Goal: Task Accomplishment & Management: Use online tool/utility

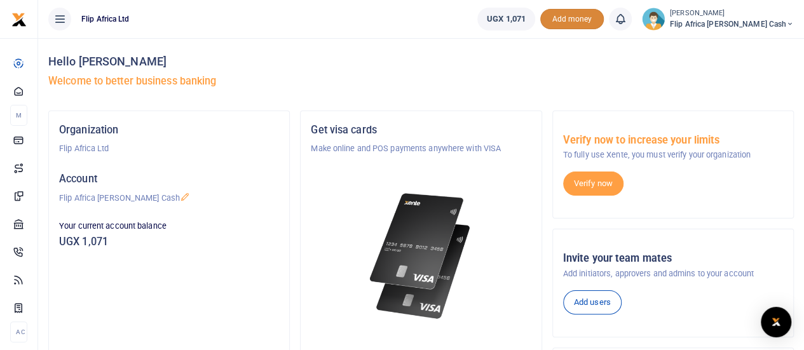
click at [604, 17] on span "Add money" at bounding box center [572, 19] width 64 height 21
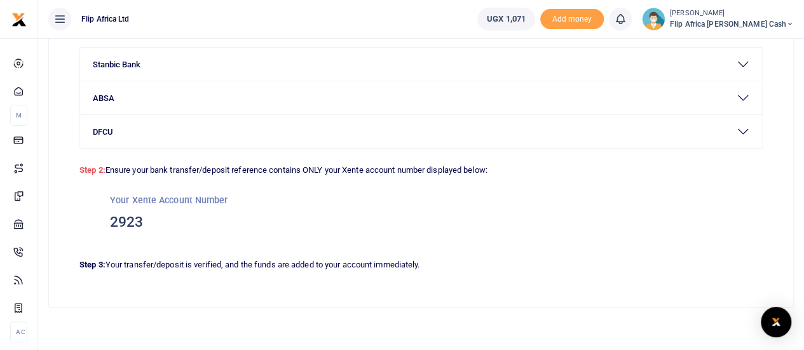
scroll to position [117, 0]
click at [116, 219] on h3 "2923" at bounding box center [421, 221] width 622 height 19
copy h3 "2923"
